Goal: Task Accomplishment & Management: Manage account settings

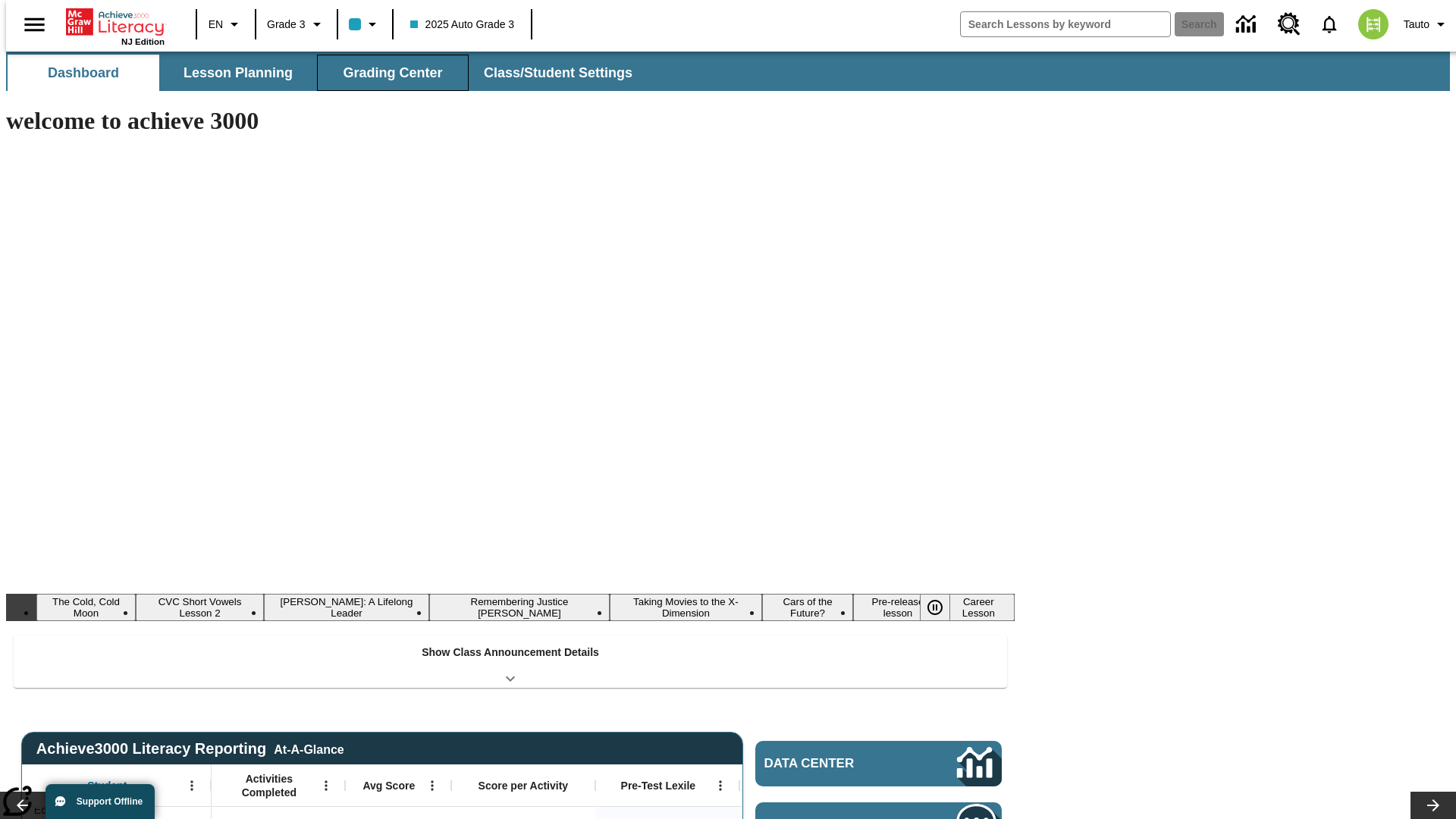
click at [387, 73] on button "Grading Center" at bounding box center [392, 72] width 152 height 36
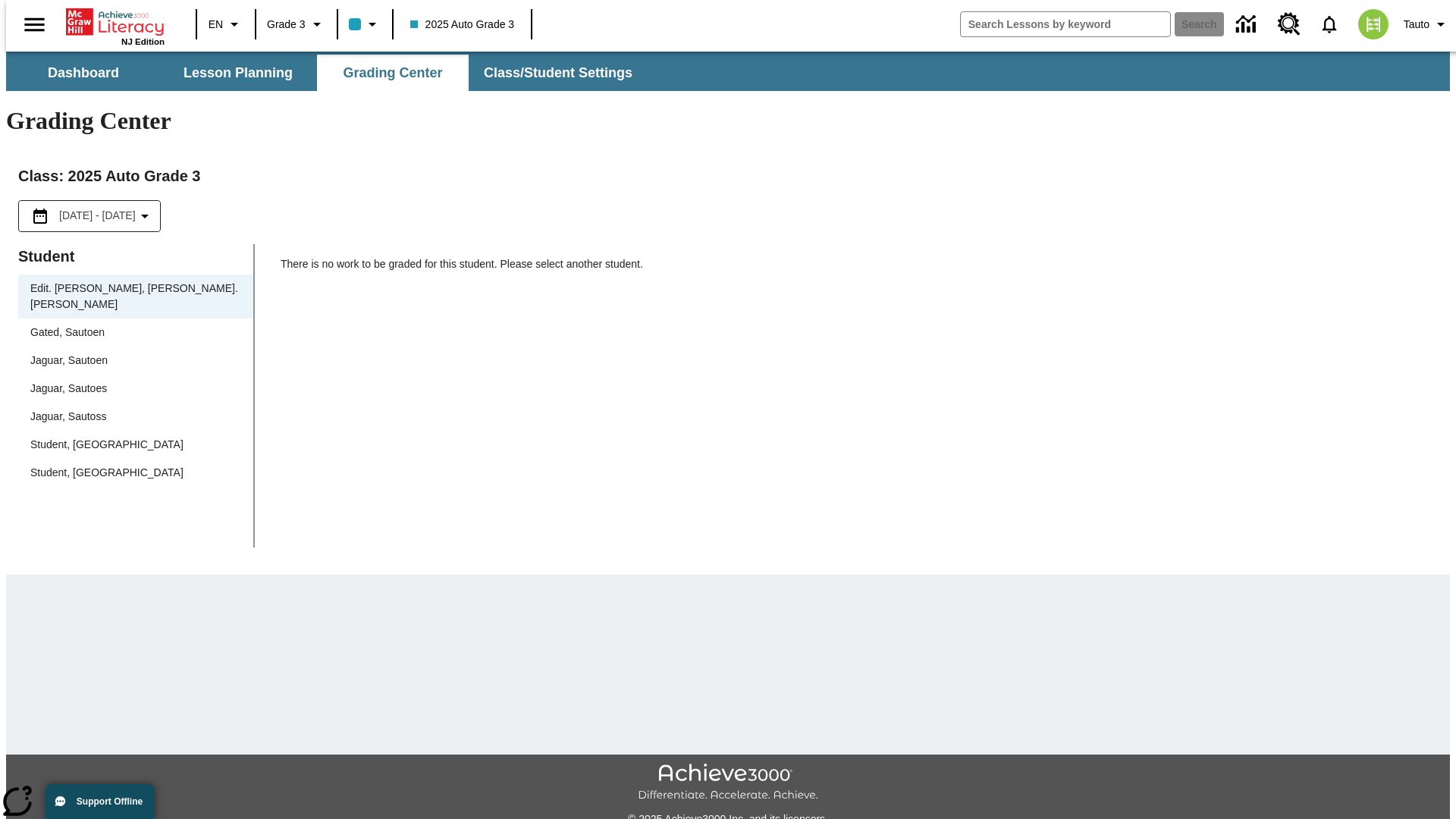
click at [131, 352] on span "Jaguar, Sautoen" at bounding box center [135, 360] width 211 height 16
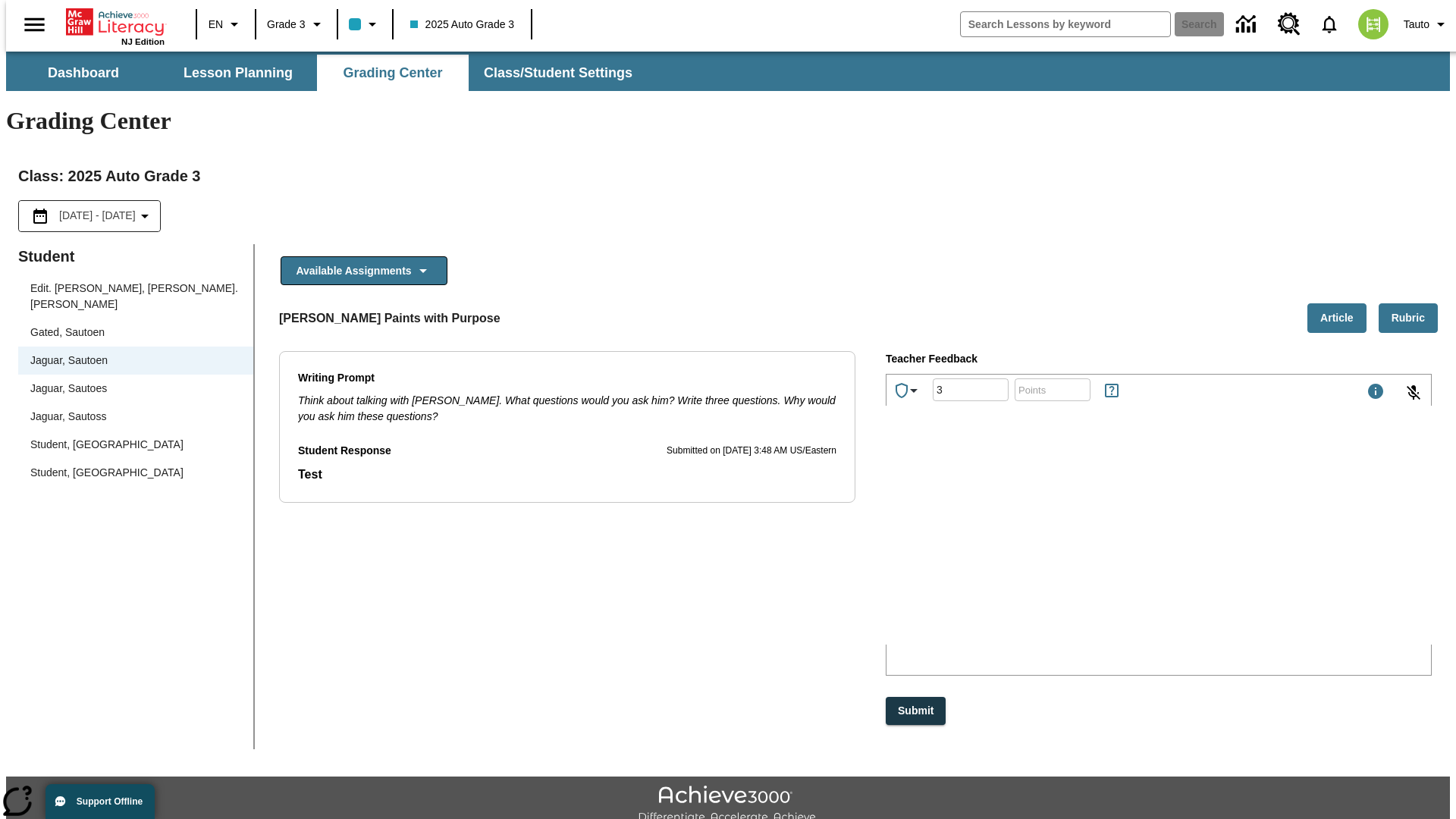
type input "3"
type input "10"
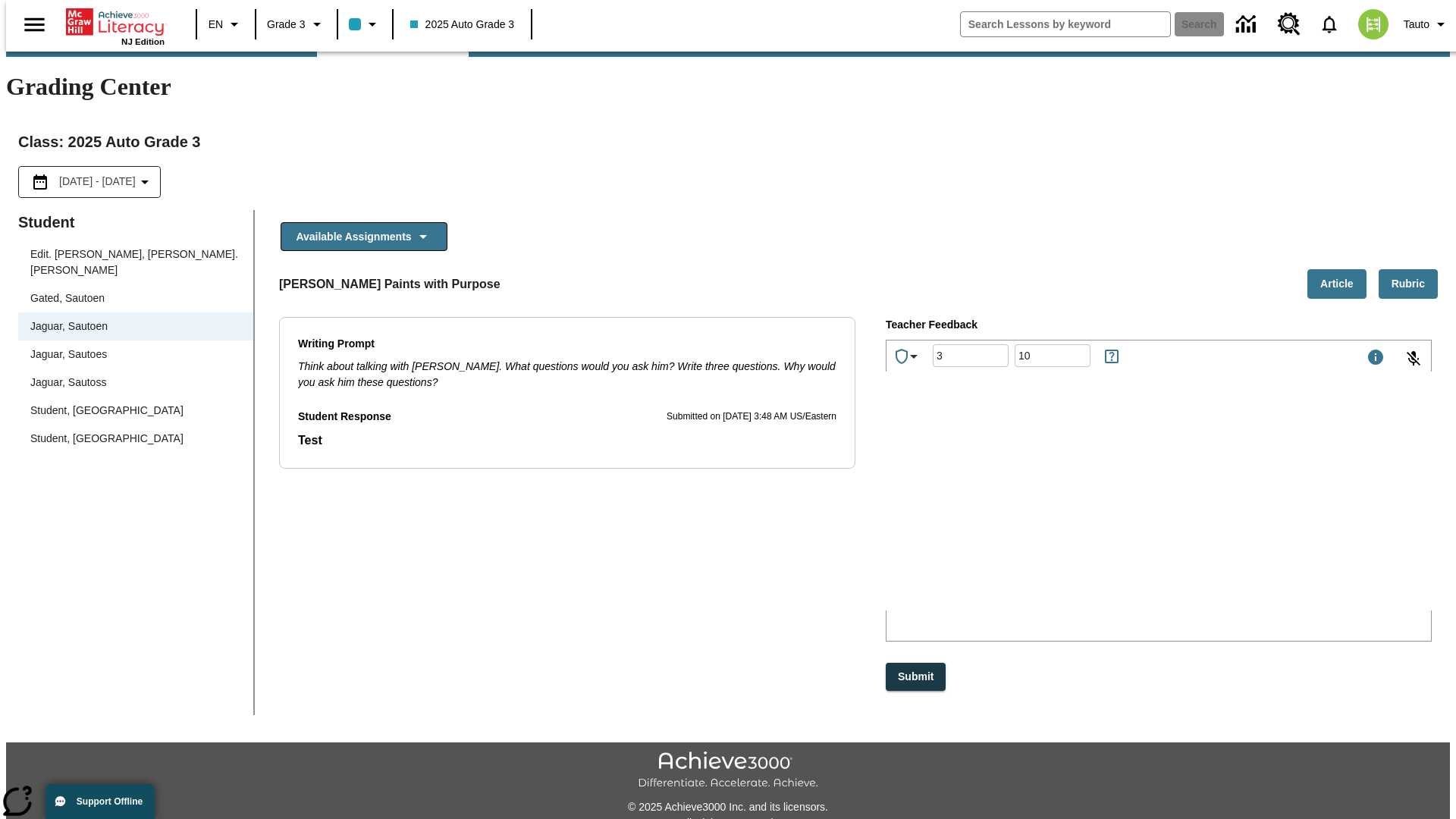
click at [1108, 513] on p "Type your response here." at bounding box center [1000, 512] width 215 height 14
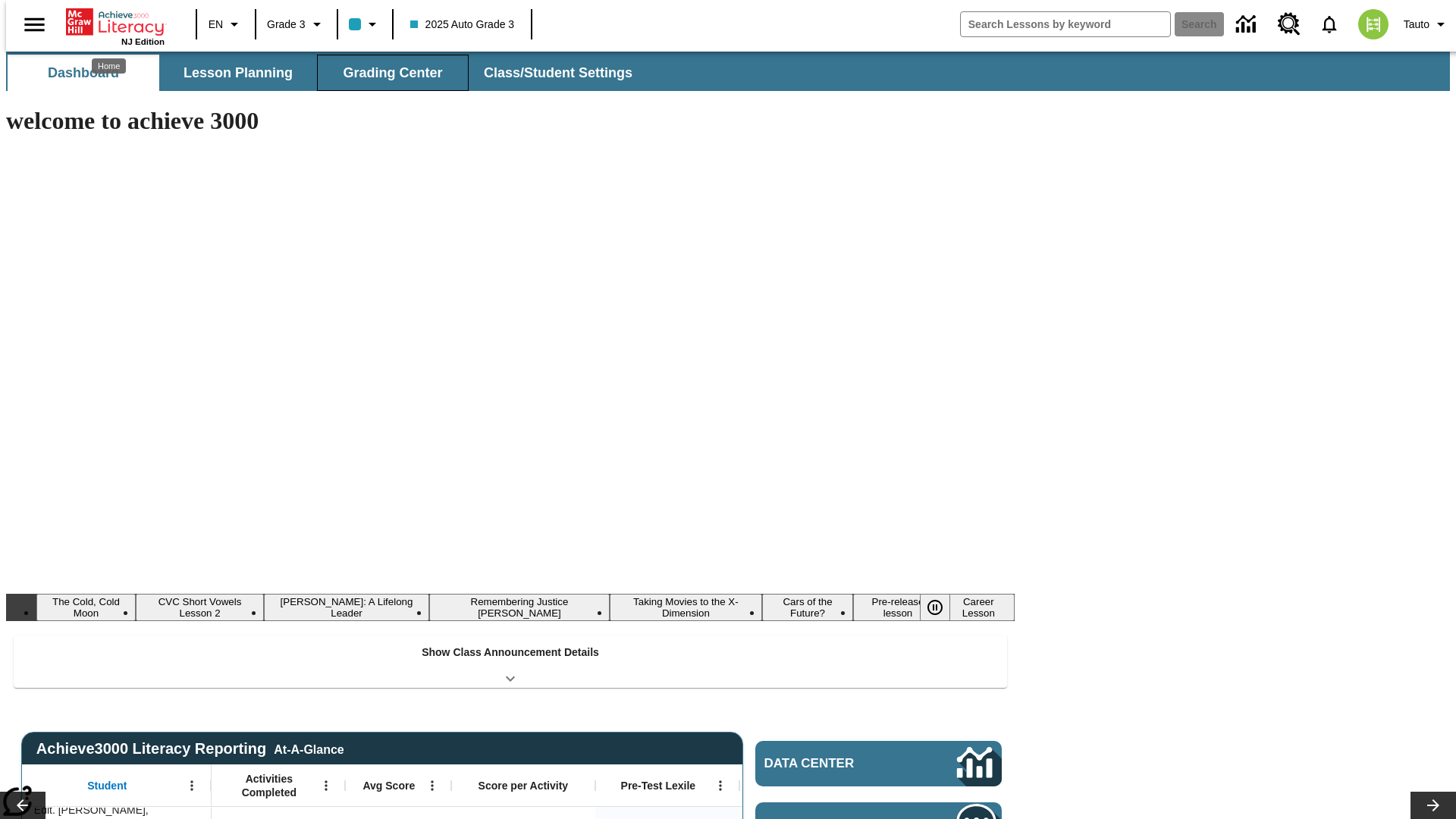
click at [387, 73] on button "Grading Center" at bounding box center [392, 72] width 152 height 36
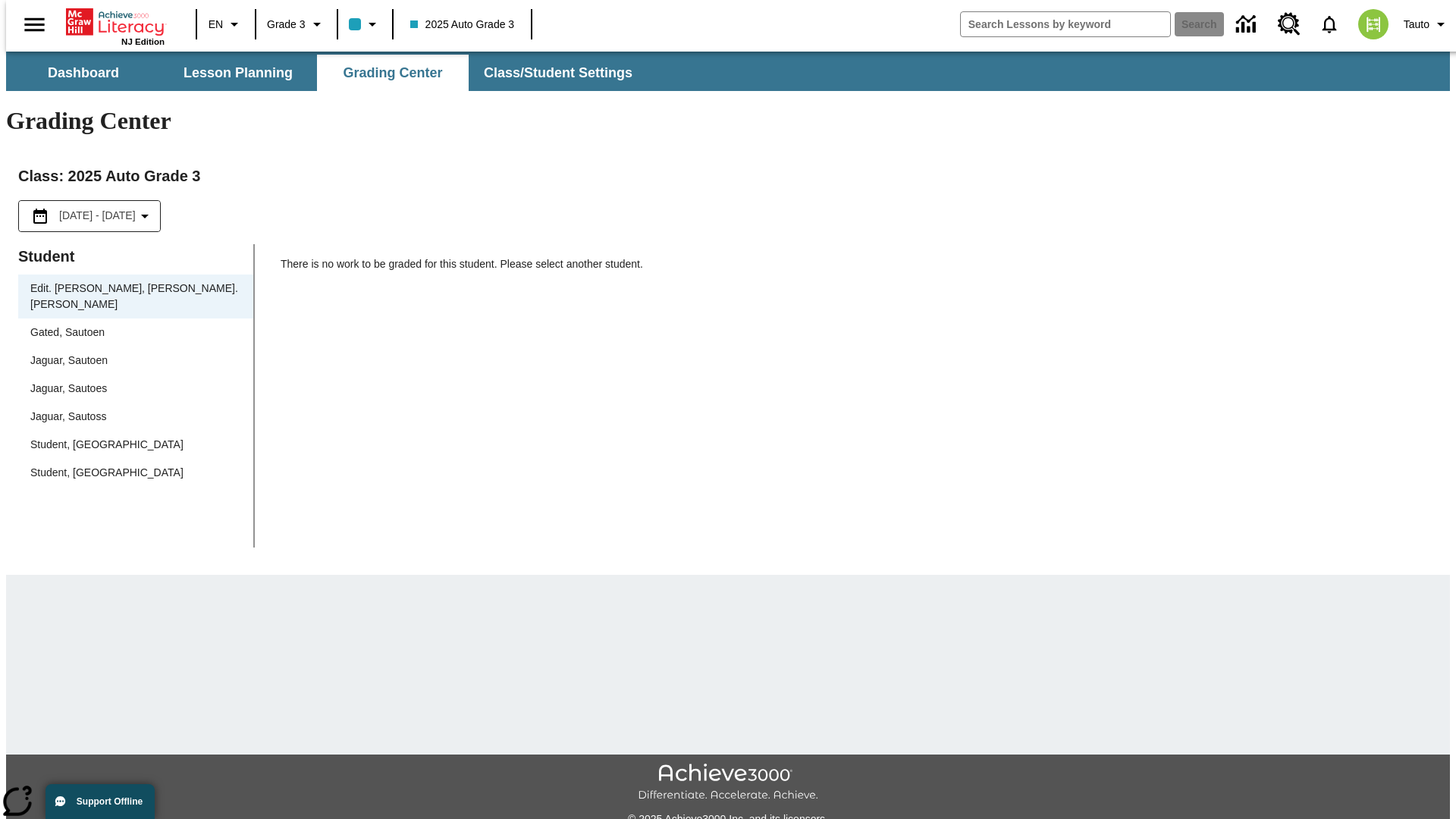
click at [131, 352] on span "Jaguar, Sautoen" at bounding box center [135, 360] width 211 height 16
